Goal: Navigation & Orientation: Understand site structure

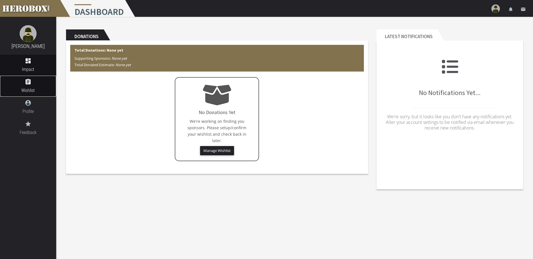
click at [32, 86] on link "assignment Wishlist" at bounding box center [28, 86] width 56 height 21
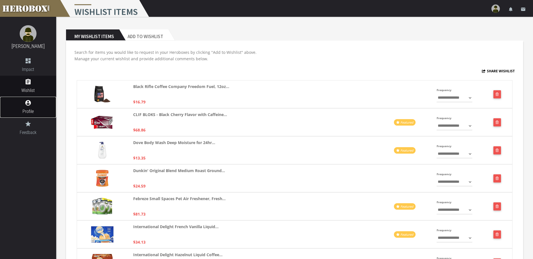
click at [25, 107] on link "account_circle Profile" at bounding box center [28, 107] width 56 height 21
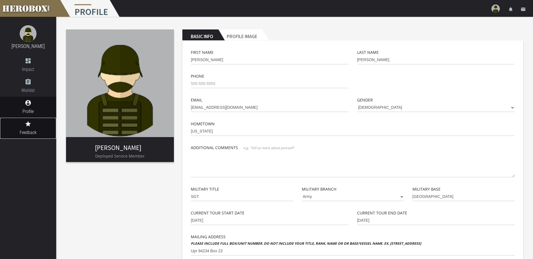
click at [23, 125] on icon "grade" at bounding box center [28, 124] width 56 height 7
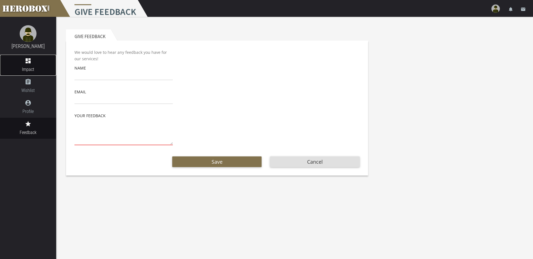
click at [24, 66] on link "dashboard Impact" at bounding box center [28, 65] width 56 height 21
